Goal: Transaction & Acquisition: Purchase product/service

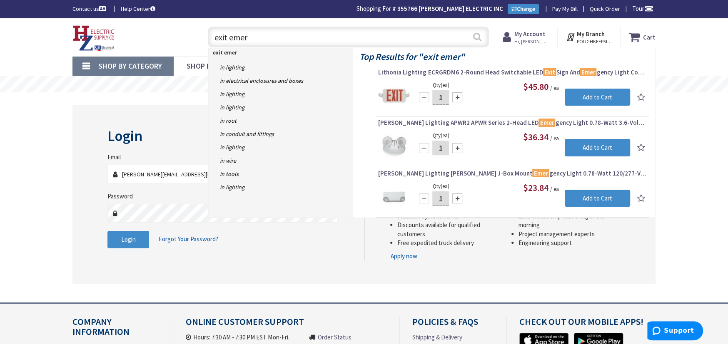
type input "exit emer"
click at [474, 36] on button "Search" at bounding box center [477, 36] width 11 height 19
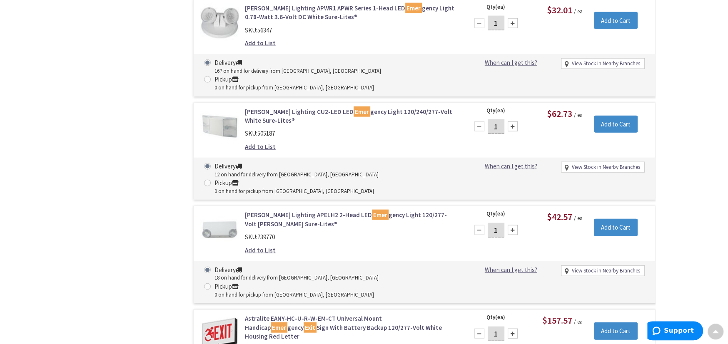
scroll to position [1458, 0]
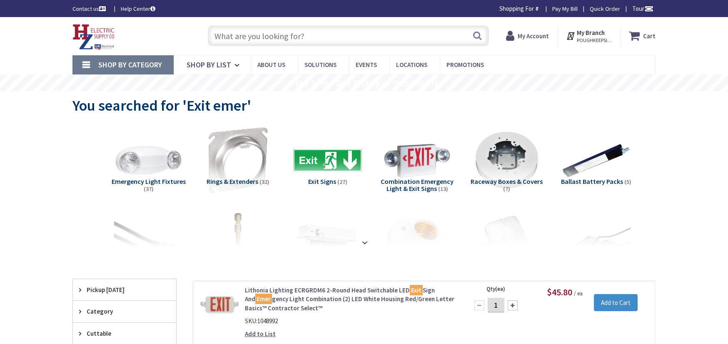
click at [273, 303] on link "Lithonia Lighting ECRGRDM6 2-Round Head Switchable LED Exit Sign And Emer gency…" at bounding box center [351, 299] width 212 height 27
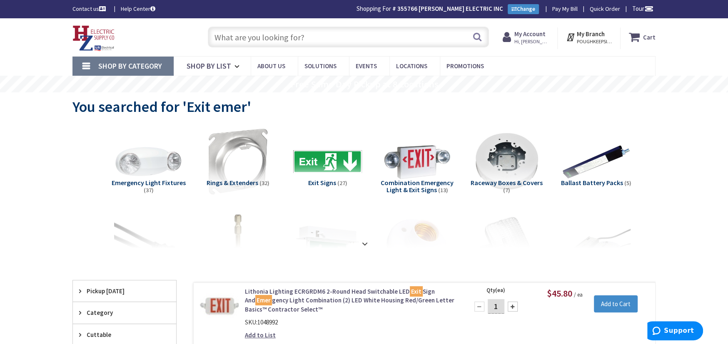
click at [273, 303] on link "Lithonia Lighting ECRGRDM6 2-Round Head Switchable LED Exit Sign And Emer gency…" at bounding box center [351, 300] width 212 height 27
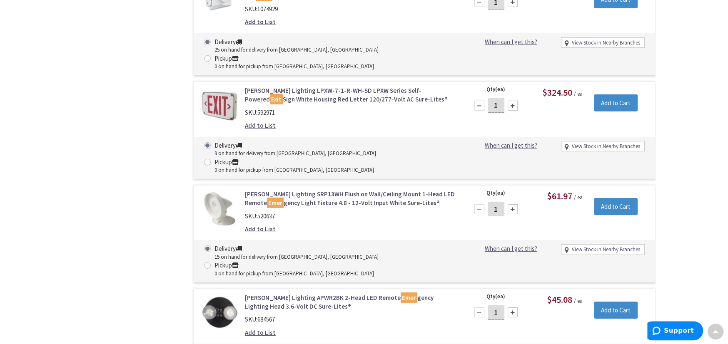
scroll to position [1540, 0]
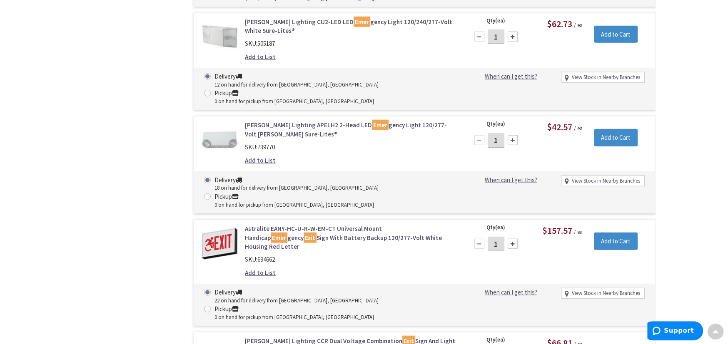
type input "3"
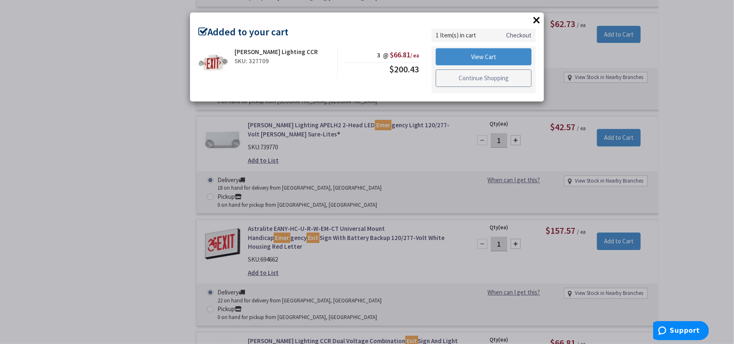
click at [471, 73] on link "Continue Shopping" at bounding box center [484, 78] width 96 height 17
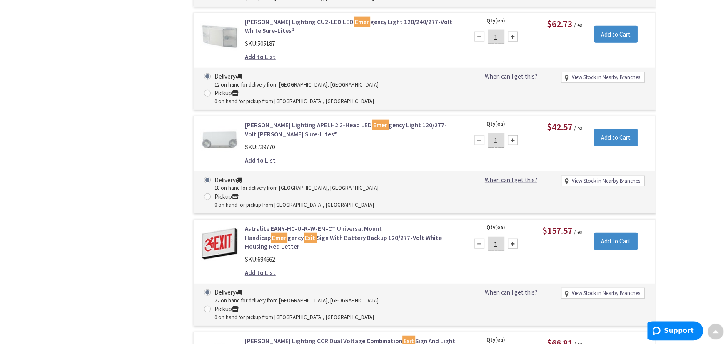
click at [254, 337] on link "Hubbell Lighting CCR Dual Voltage Combination Exit Sign And Light (2) LED White…" at bounding box center [351, 346] width 212 height 18
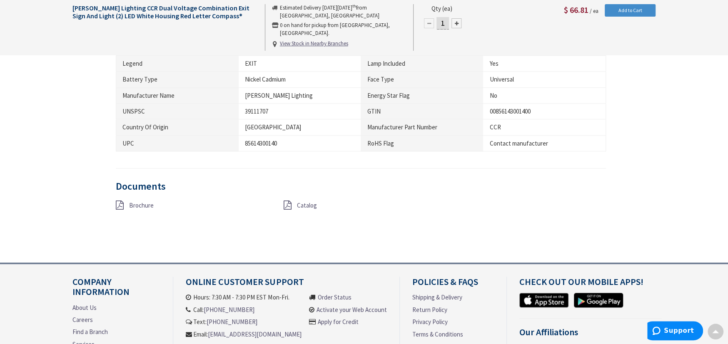
scroll to position [728, 0]
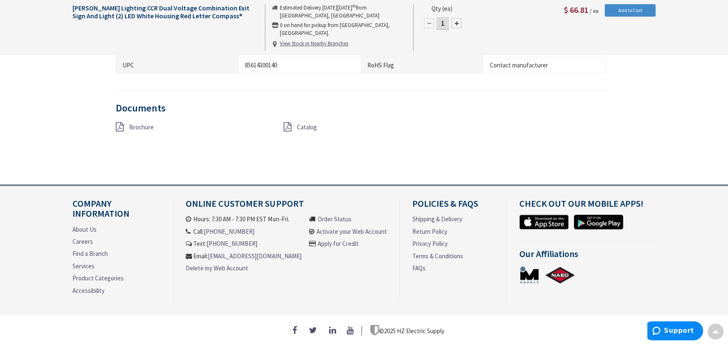
click at [116, 123] on icon at bounding box center [120, 126] width 8 height 9
click at [288, 124] on icon at bounding box center [287, 126] width 8 height 9
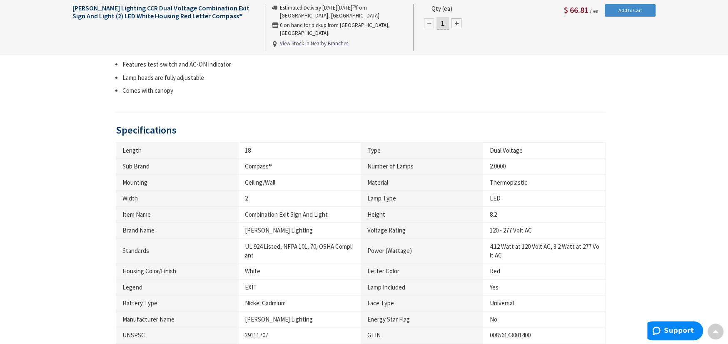
scroll to position [575, 0]
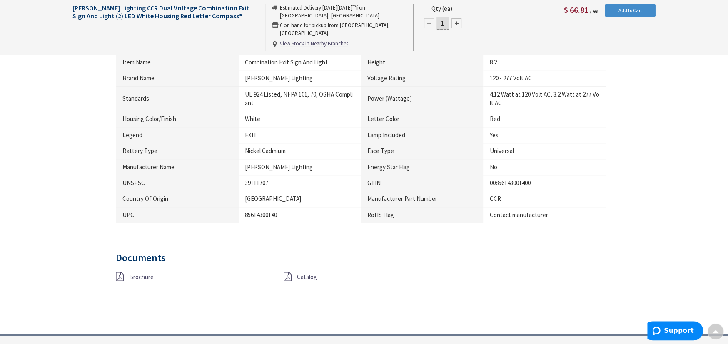
click at [119, 277] on icon at bounding box center [120, 276] width 8 height 9
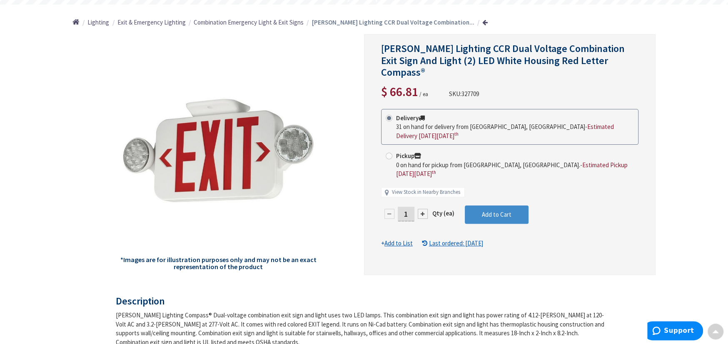
scroll to position [0, 0]
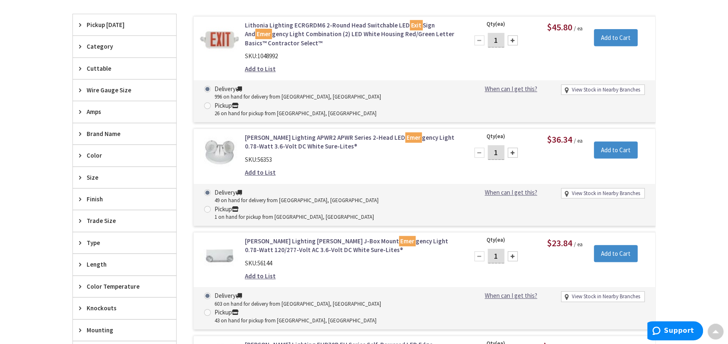
scroll to position [258, 0]
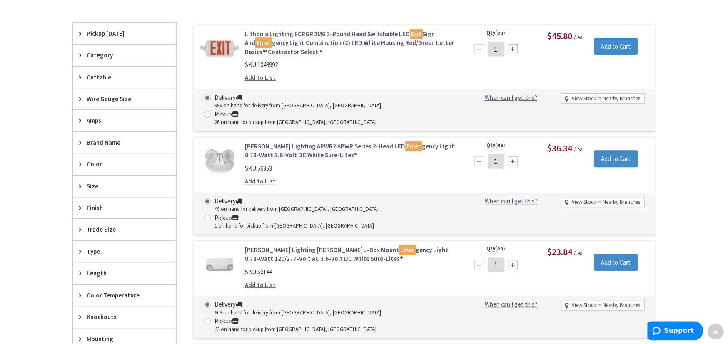
click at [299, 36] on link "Lithonia Lighting ECRGRDM6 2-Round Head Switchable LED Exit Sign And Emer gency…" at bounding box center [351, 43] width 212 height 27
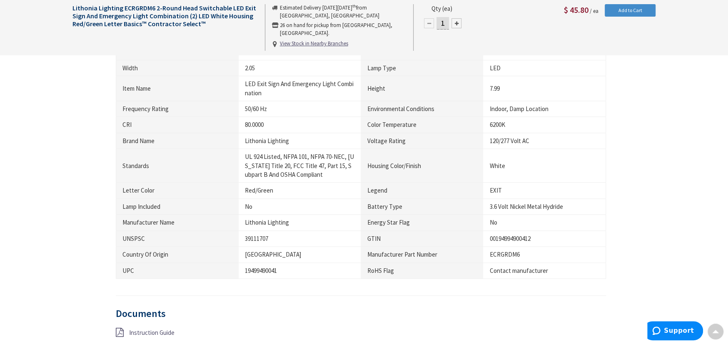
scroll to position [763, 0]
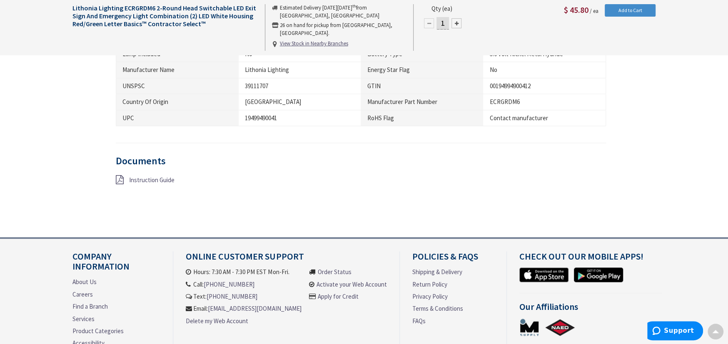
click at [119, 178] on icon at bounding box center [120, 179] width 8 height 9
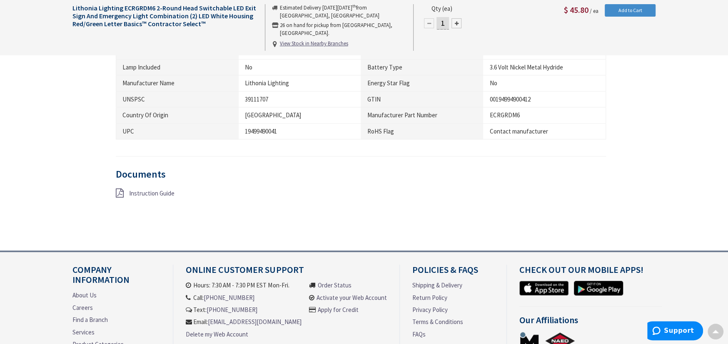
scroll to position [597, 0]
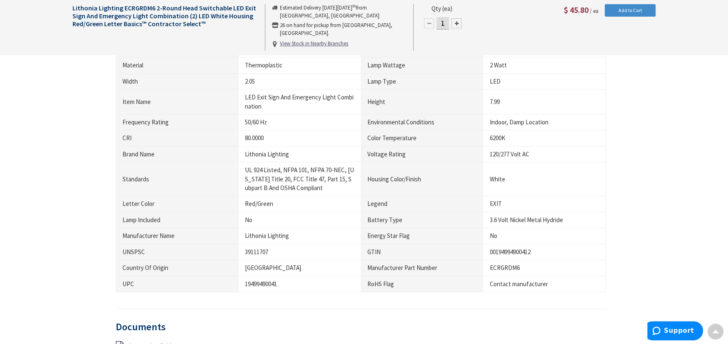
click at [119, 342] on icon at bounding box center [120, 346] width 8 height 9
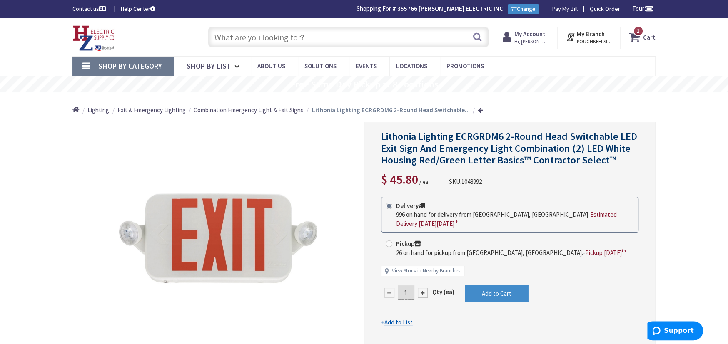
click at [423, 293] on div at bounding box center [423, 293] width 10 height 10
click at [423, 293] on div at bounding box center [509, 265] width 291 height 286
click at [423, 293] on div at bounding box center [423, 293] width 10 height 10
type input "3"
click at [482, 293] on span "Add to Cart" at bounding box center [497, 294] width 30 height 8
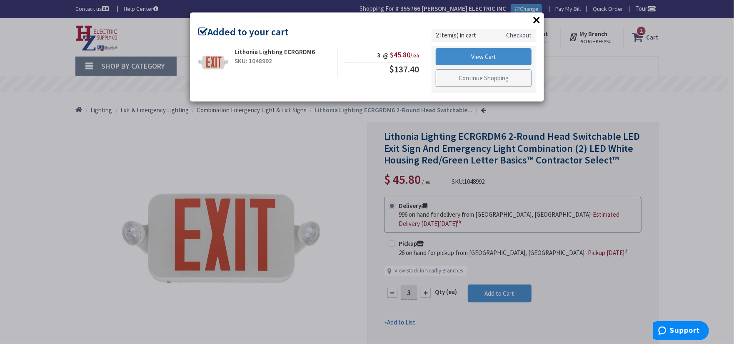
click at [457, 76] on link "Continue Shopping" at bounding box center [484, 78] width 96 height 17
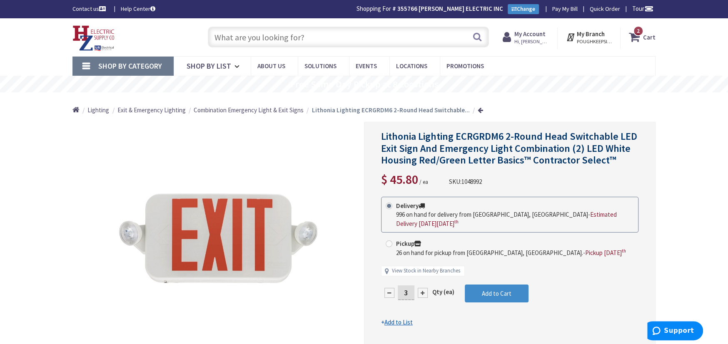
click at [641, 29] on span "2 2 items" at bounding box center [638, 31] width 10 height 10
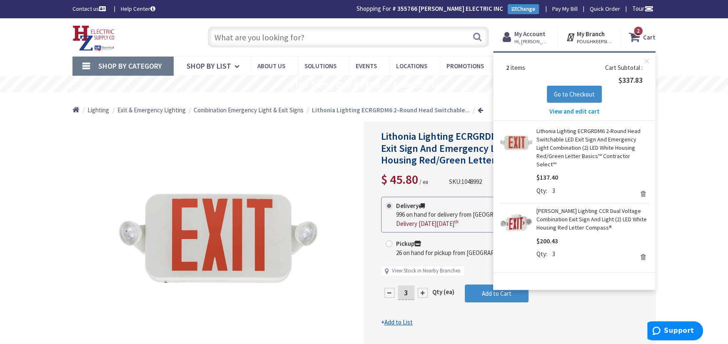
click at [643, 252] on link "Remove" at bounding box center [643, 258] width 12 height 12
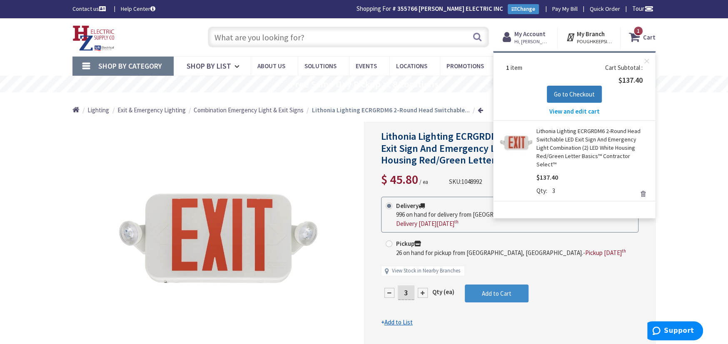
click at [572, 92] on span "Go to Checkout" at bounding box center [574, 94] width 41 height 8
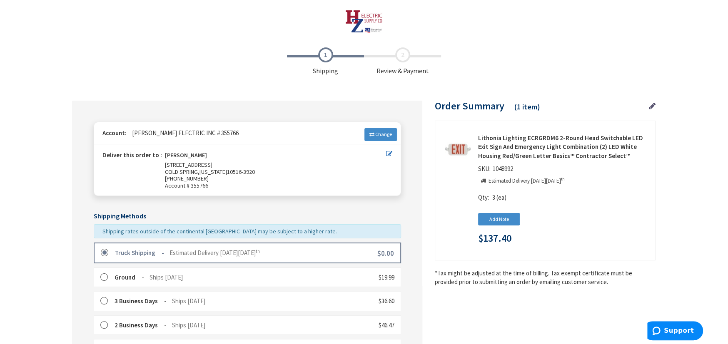
click at [103, 252] on label at bounding box center [107, 253] width 13 height 8
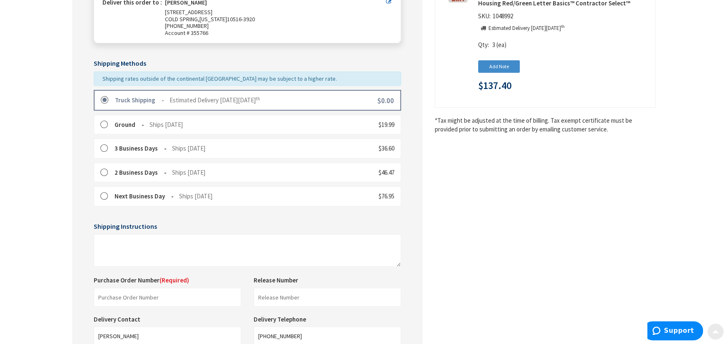
scroll to position [272, 0]
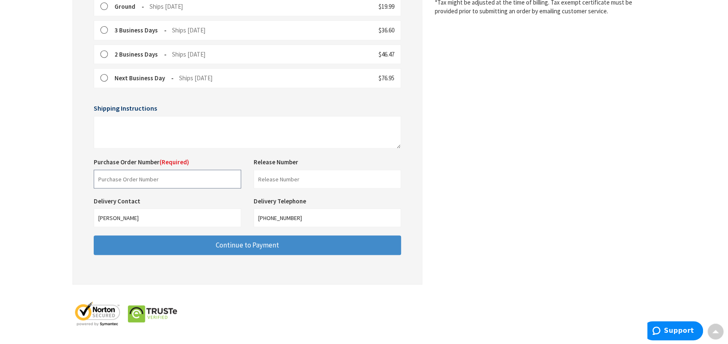
click at [119, 179] on input "text" at bounding box center [167, 179] width 147 height 19
type input "downey"
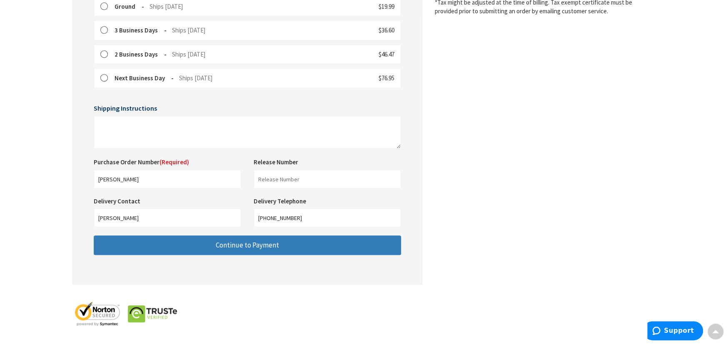
click at [190, 244] on button "Continue to Payment" at bounding box center [247, 246] width 307 height 20
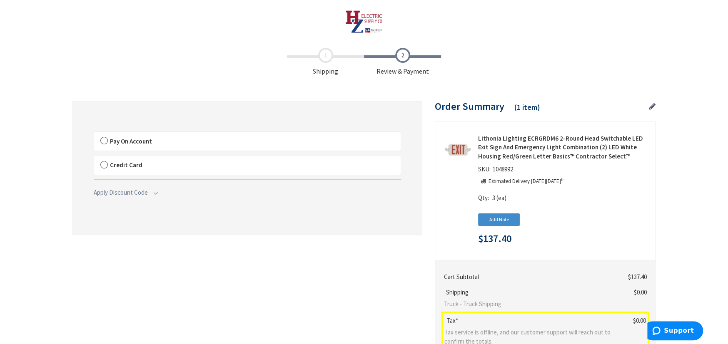
click at [103, 141] on label "Pay On Account" at bounding box center [247, 141] width 307 height 19
click at [94, 134] on input "Pay On Account" at bounding box center [94, 134] width 0 height 0
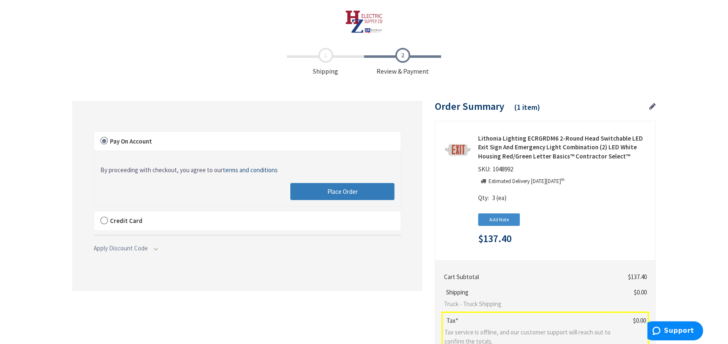
drag, startPoint x: 331, startPoint y: 185, endPoint x: 313, endPoint y: 195, distance: 20.3
click at [331, 185] on button "Place Order" at bounding box center [342, 191] width 104 height 17
